Goal: Check status

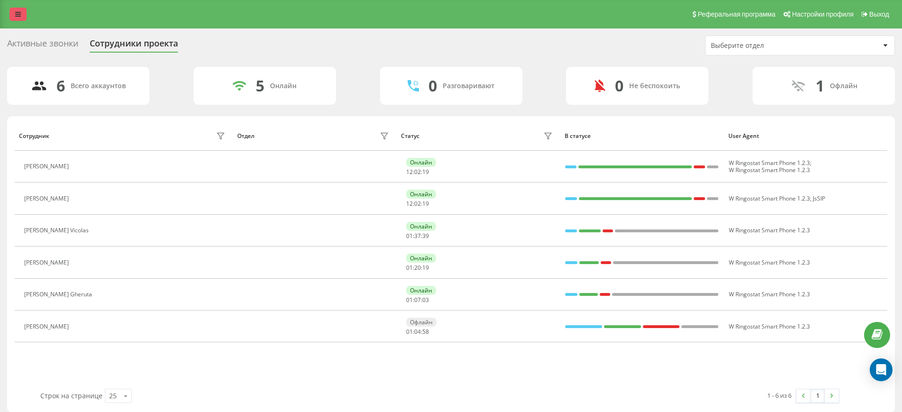
click at [21, 9] on link at bounding box center [17, 14] width 17 height 13
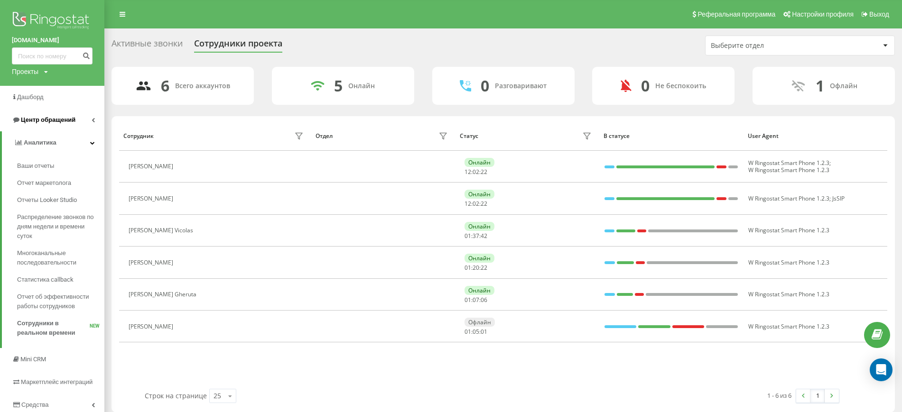
click at [91, 118] on link "Центр обращений" at bounding box center [52, 120] width 104 height 23
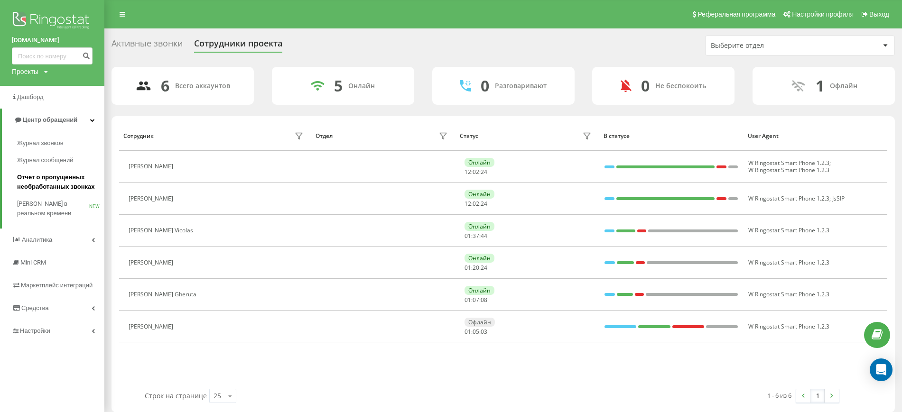
click at [27, 182] on span "Отчет о пропущенных необработанных звонках" at bounding box center [58, 182] width 83 height 19
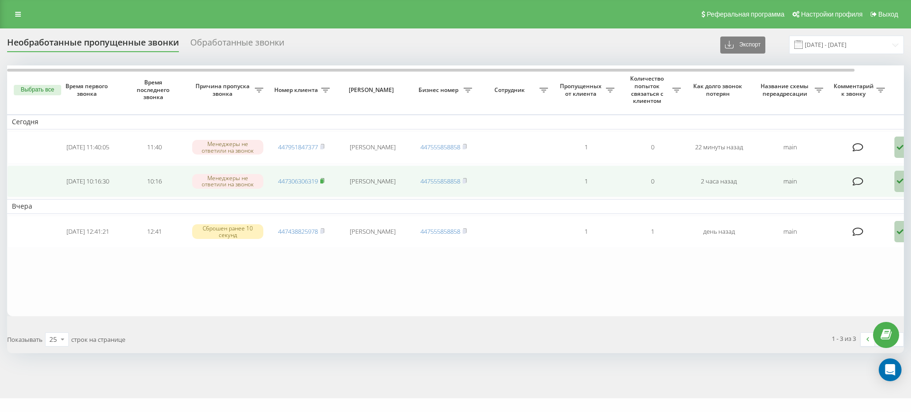
click at [325, 180] on icon at bounding box center [322, 181] width 4 height 6
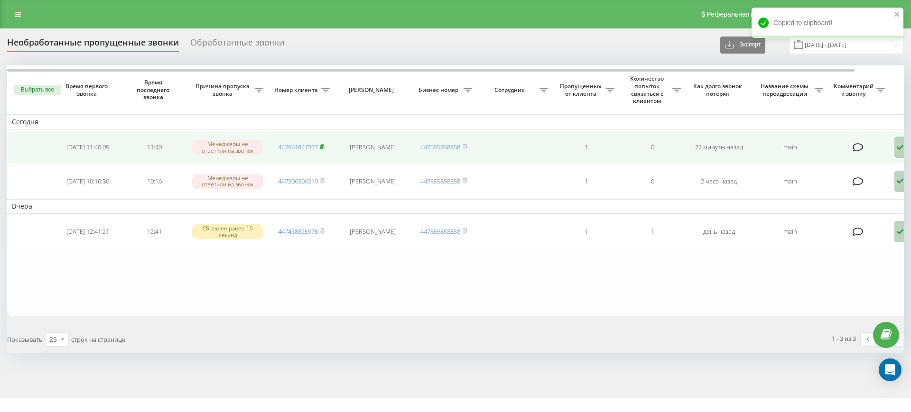
click at [323, 145] on rect at bounding box center [321, 147] width 3 height 4
